Goal: Find specific page/section

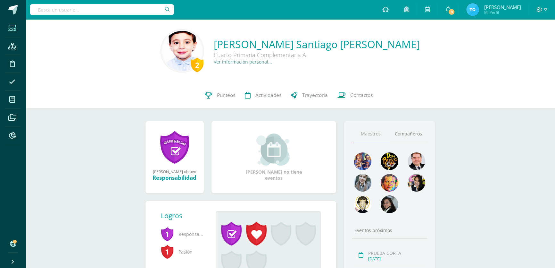
click at [14, 32] on span at bounding box center [12, 28] width 14 height 14
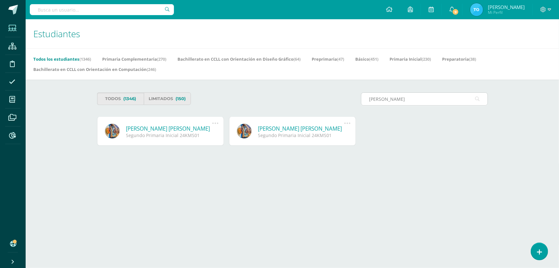
type input "[PERSON_NAME]"
click at [202, 130] on link "[PERSON_NAME] [PERSON_NAME]" at bounding box center [169, 128] width 86 height 7
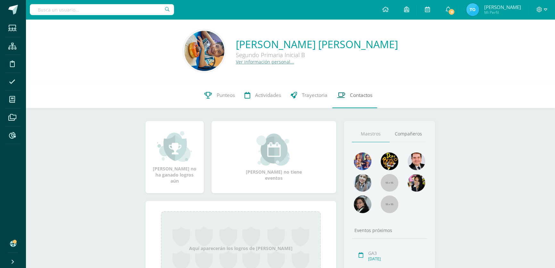
click at [353, 95] on span "Contactos" at bounding box center [361, 95] width 22 height 7
